Goal: Task Accomplishment & Management: Complete application form

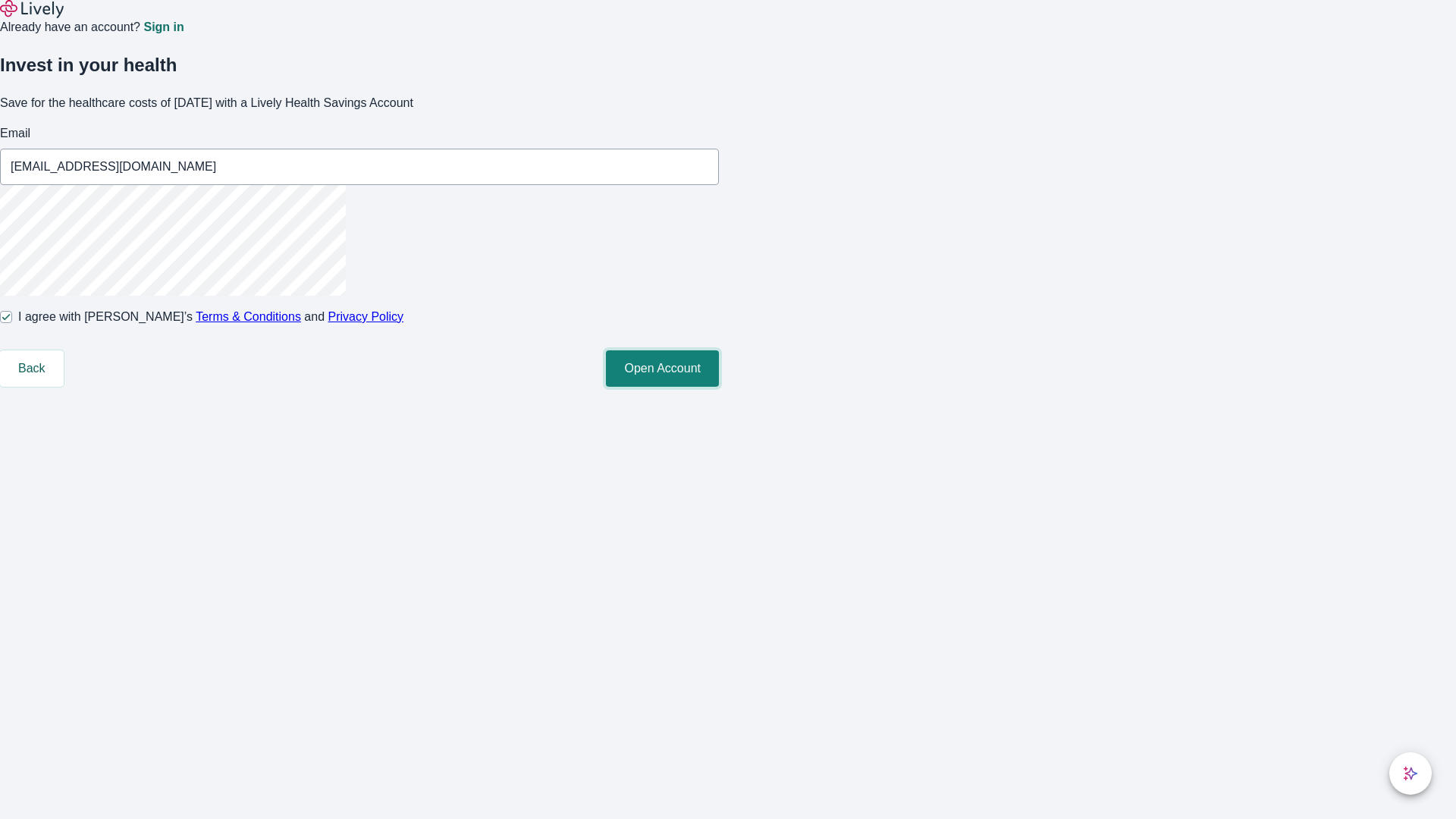
click at [719, 387] on button "Open Account" at bounding box center [662, 368] width 113 height 36
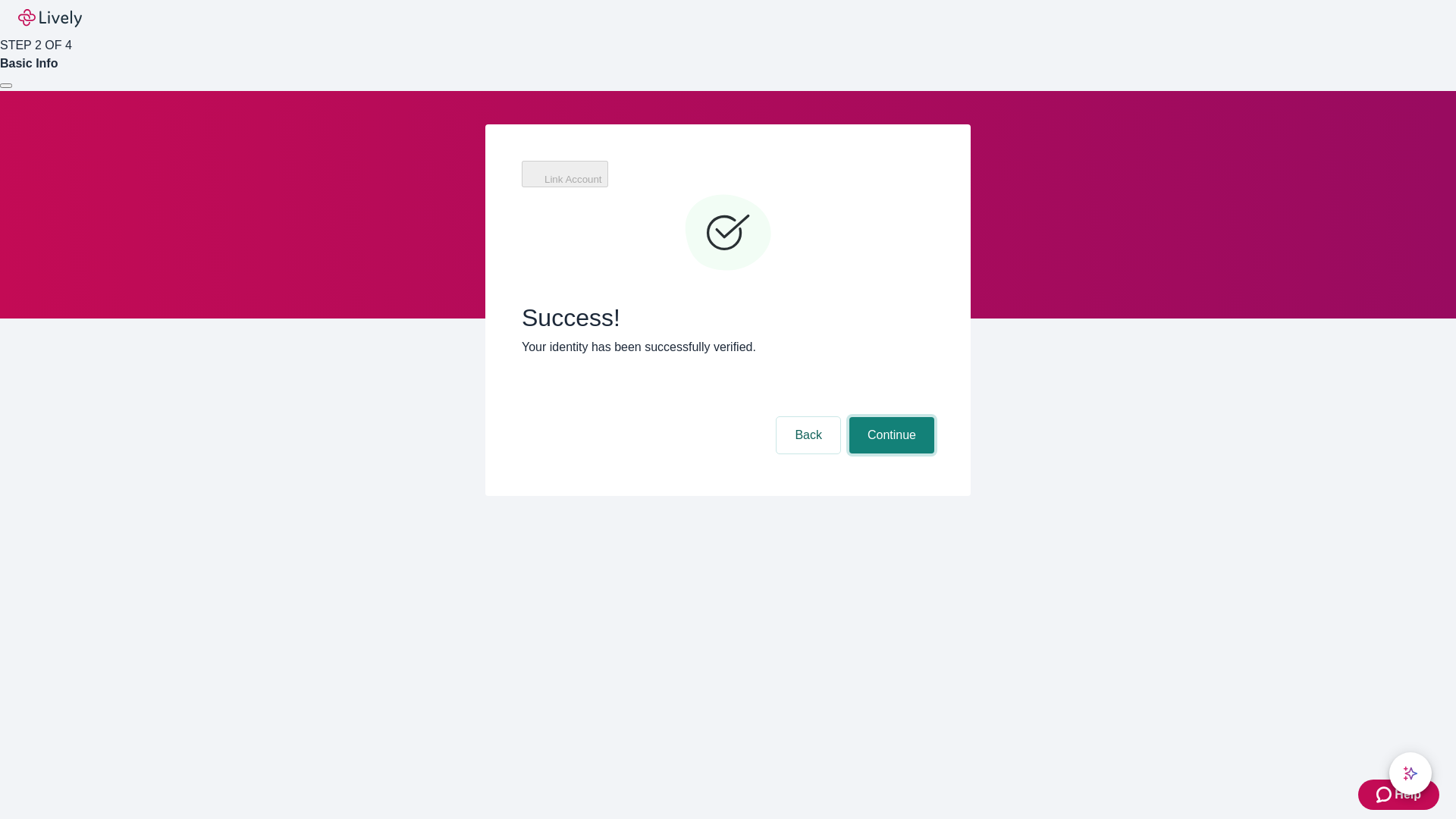
click at [890, 418] on button "Continue" at bounding box center [891, 435] width 85 height 36
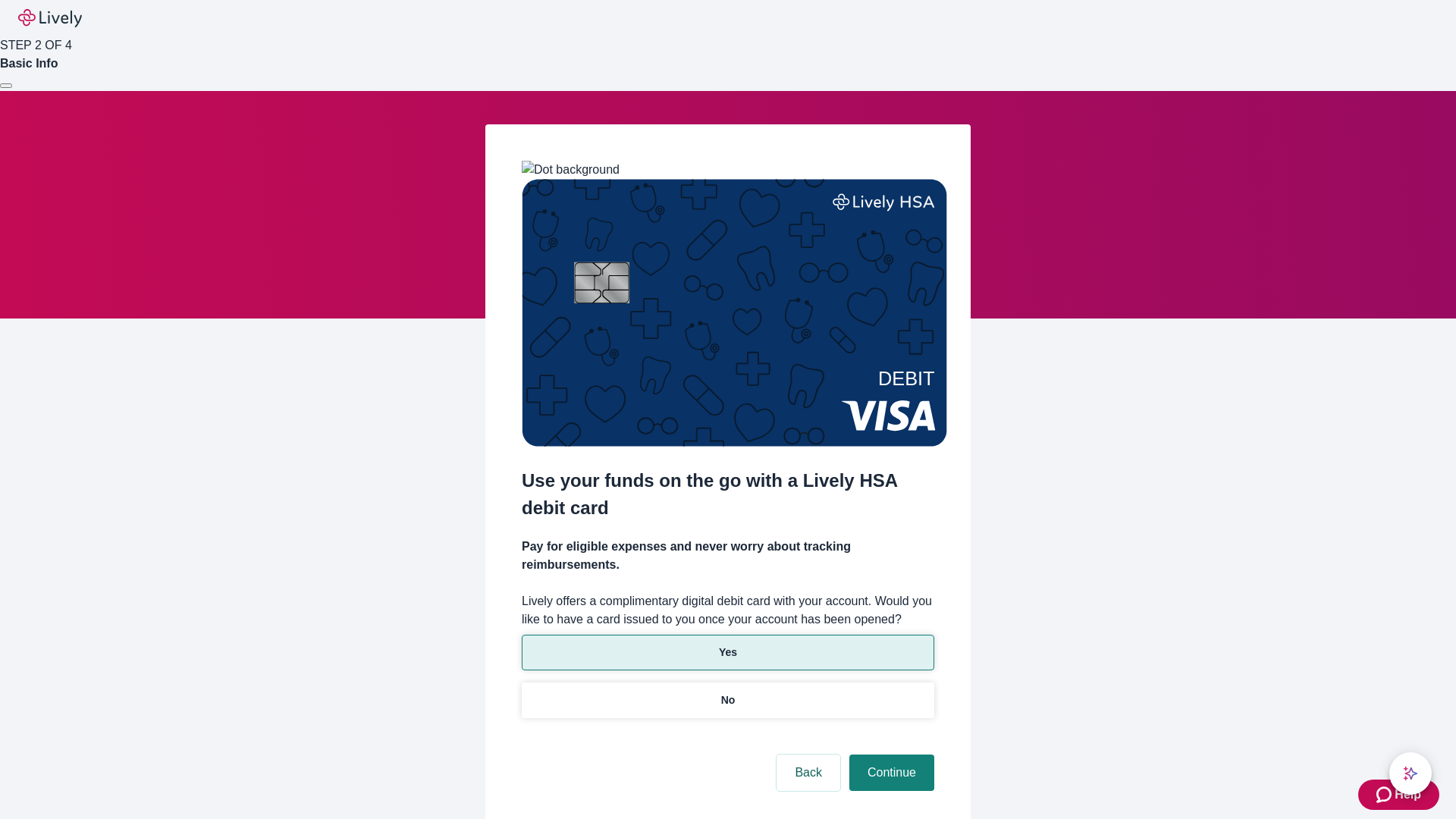
click at [727, 645] on p "Yes" at bounding box center [728, 653] width 19 height 16
click at [890, 755] on button "Continue" at bounding box center [891, 772] width 85 height 36
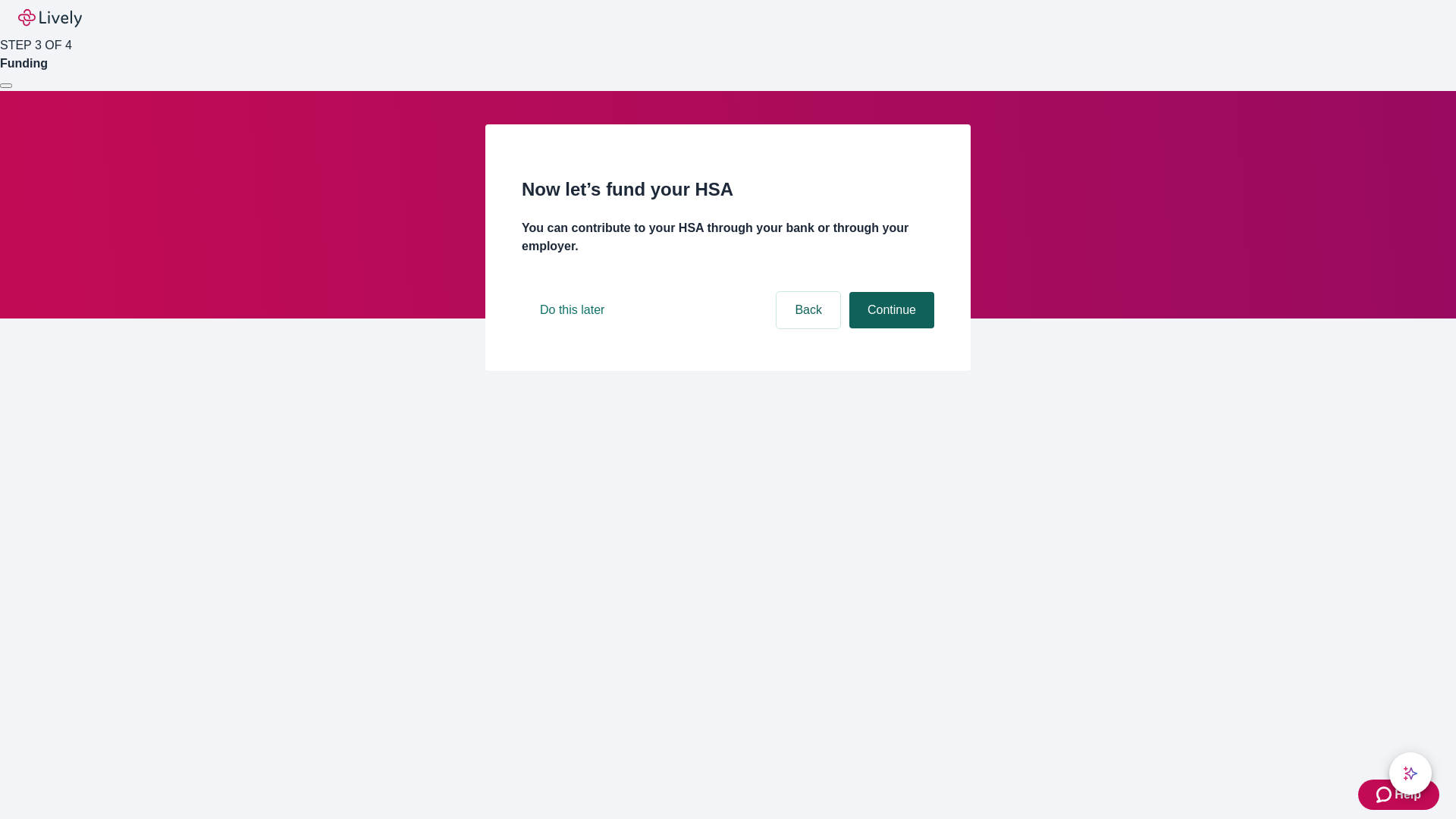
click at [890, 328] on button "Continue" at bounding box center [891, 310] width 85 height 36
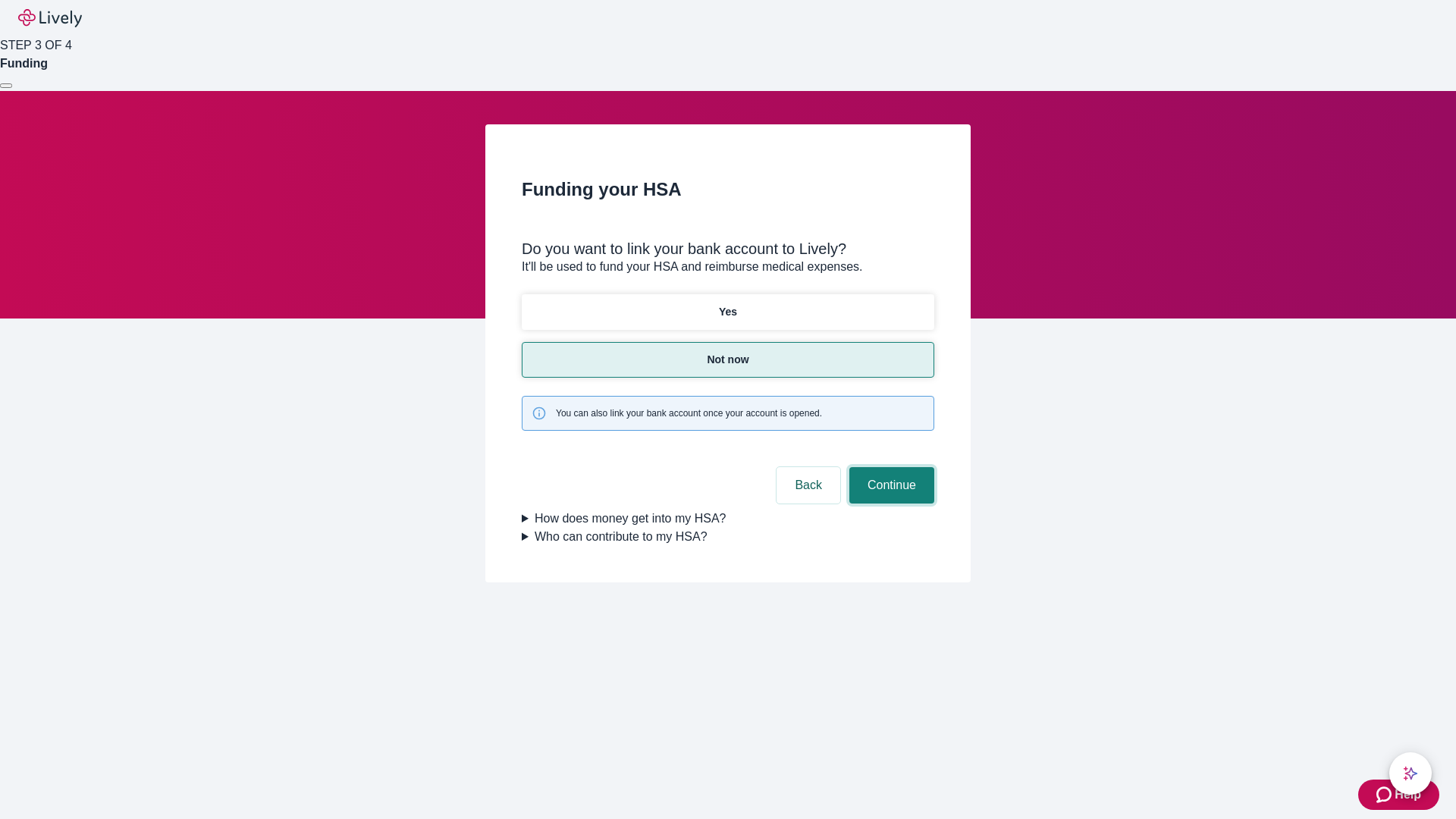
click at [890, 468] on button "Continue" at bounding box center [891, 485] width 85 height 36
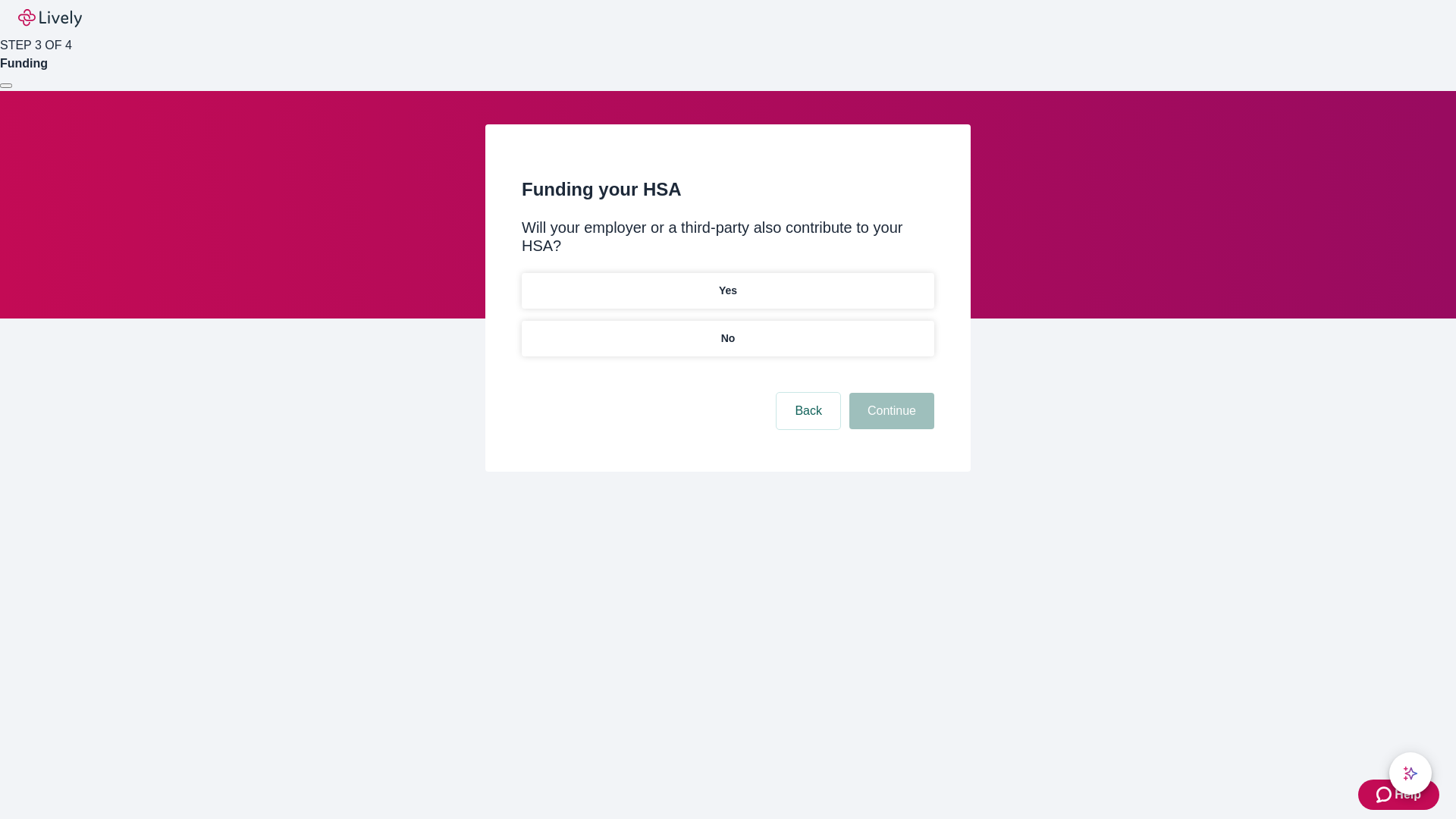
click at [727, 331] on p "No" at bounding box center [728, 339] width 15 height 16
click at [890, 393] on button "Continue" at bounding box center [891, 410] width 85 height 36
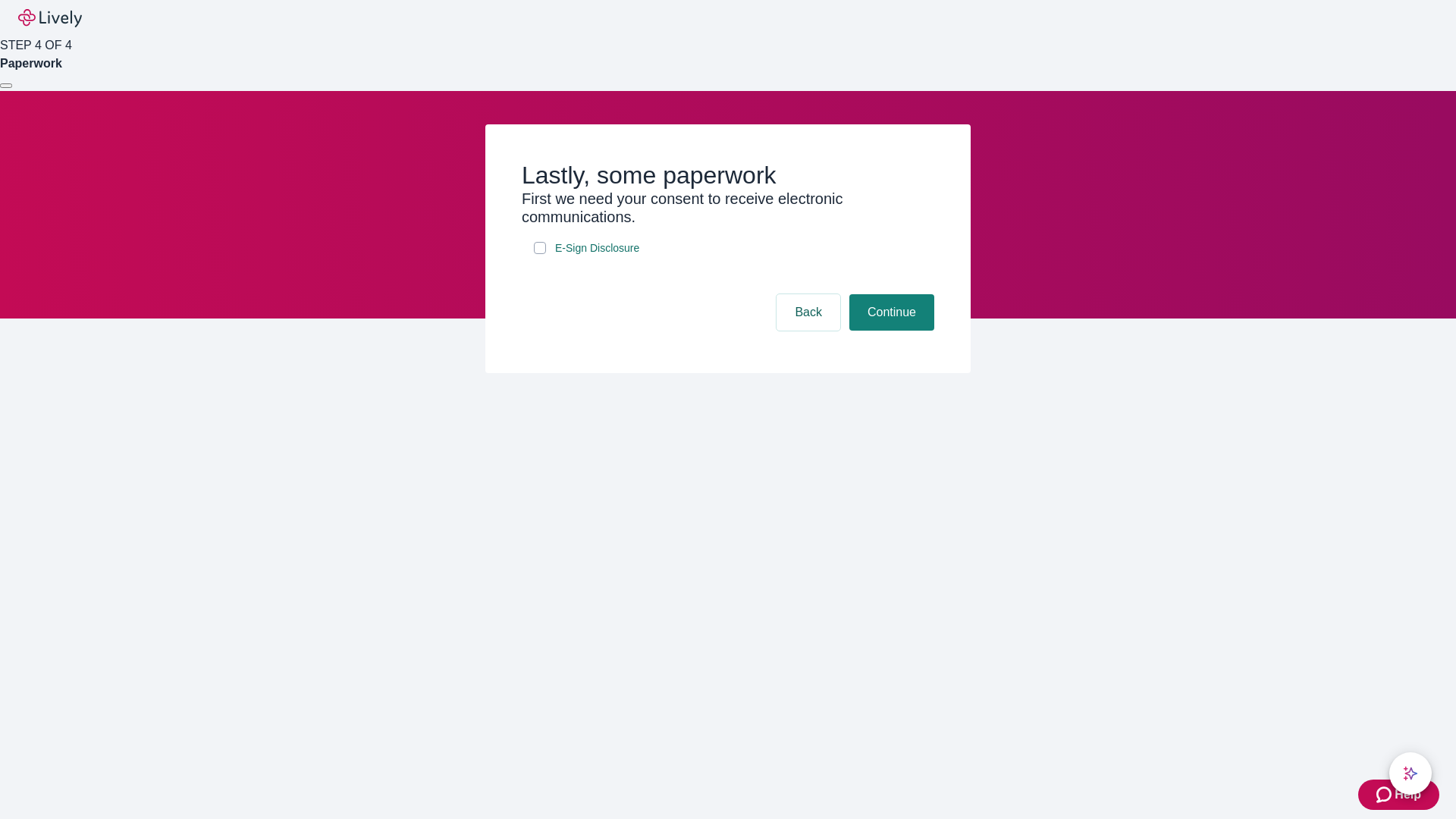
click at [540, 254] on input "E-Sign Disclosure" at bounding box center [539, 247] width 12 height 12
checkbox input "true"
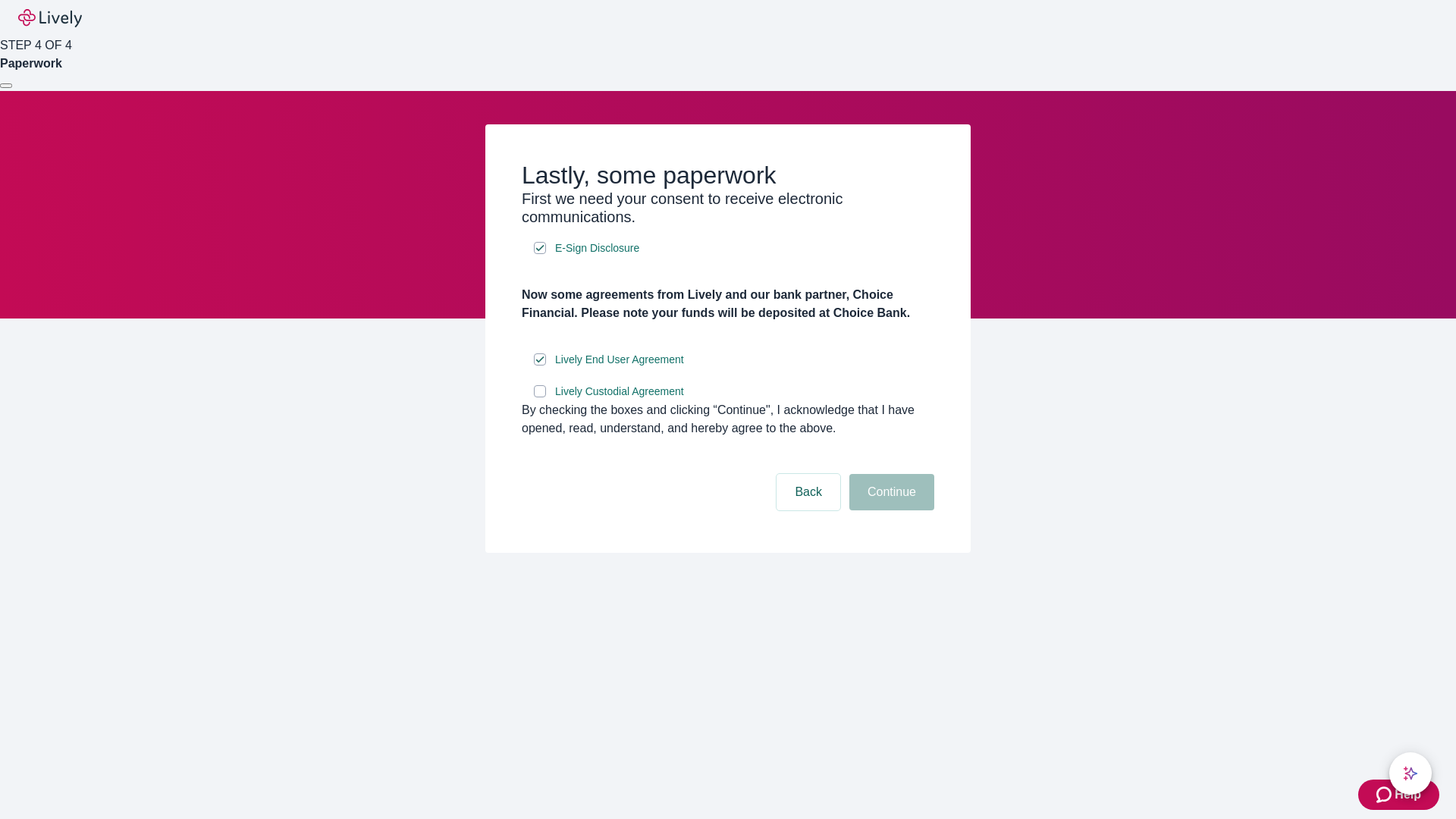
click at [540, 397] on input "Lively Custodial Agreement" at bounding box center [539, 391] width 12 height 12
checkbox input "true"
click at [890, 510] on button "Continue" at bounding box center [891, 492] width 85 height 36
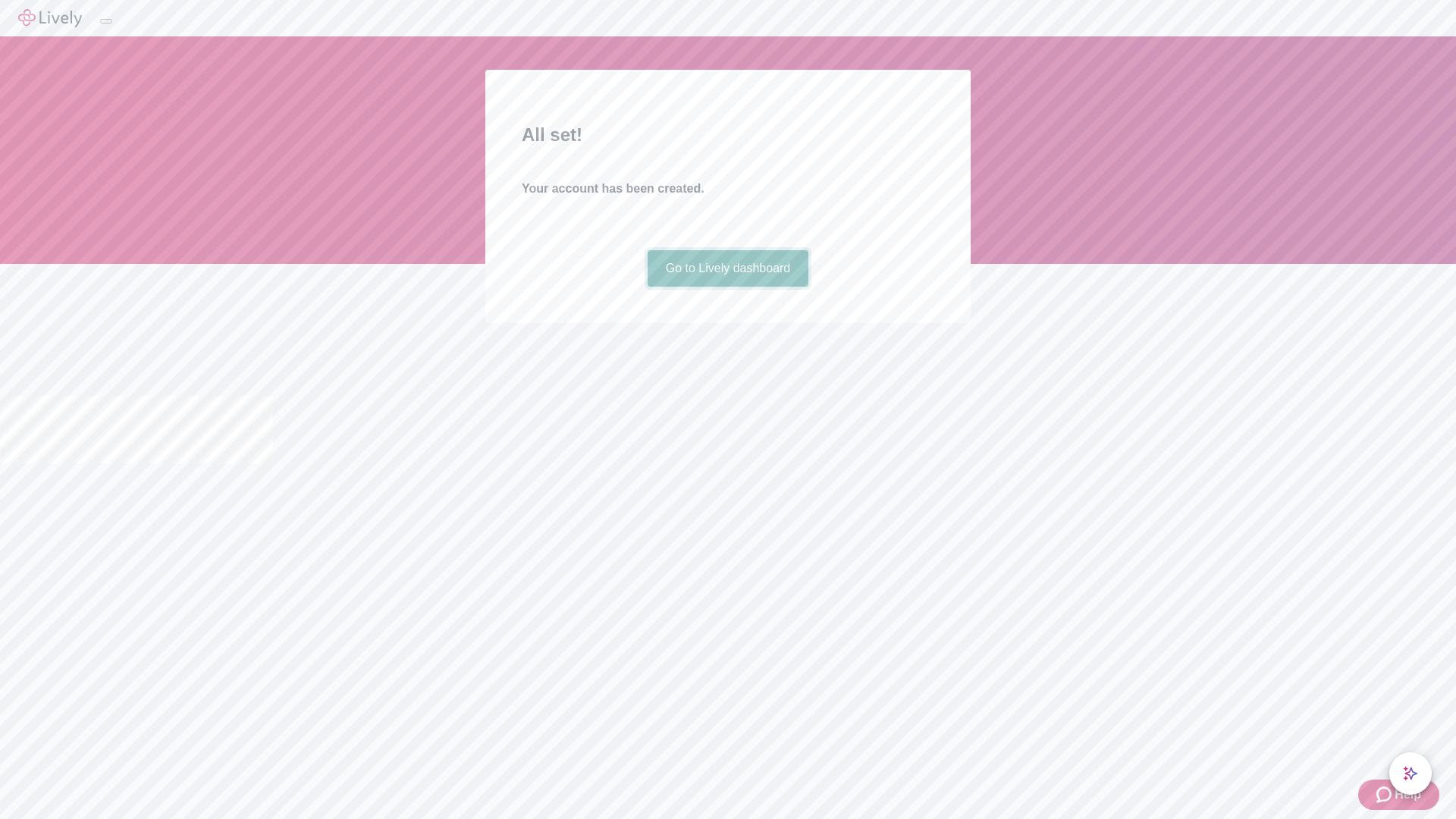
click at [727, 287] on link "Go to Lively dashboard" at bounding box center [728, 268] width 161 height 36
